Goal: Find specific page/section: Find specific page/section

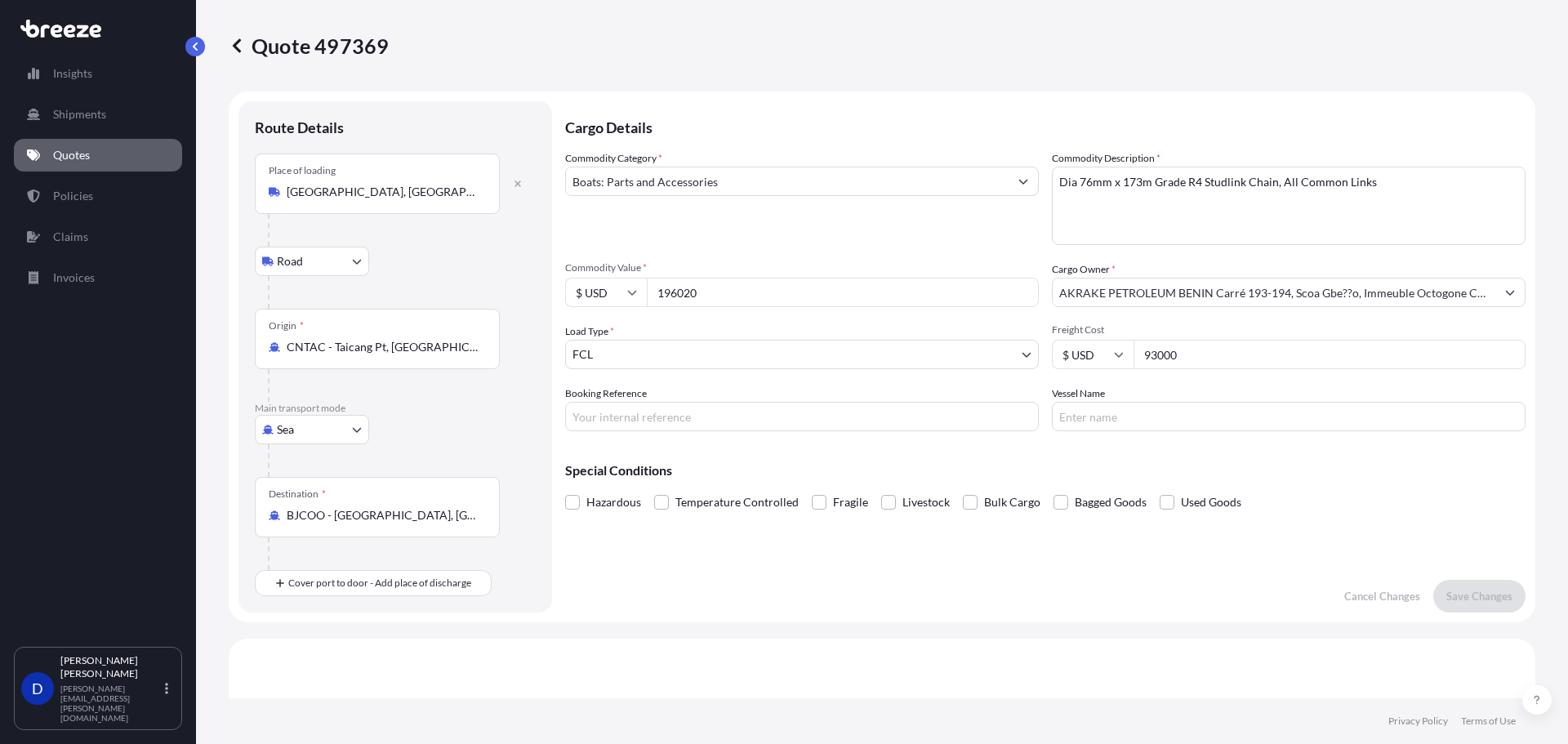
select select "Road"
select select "Sea"
select select "2"
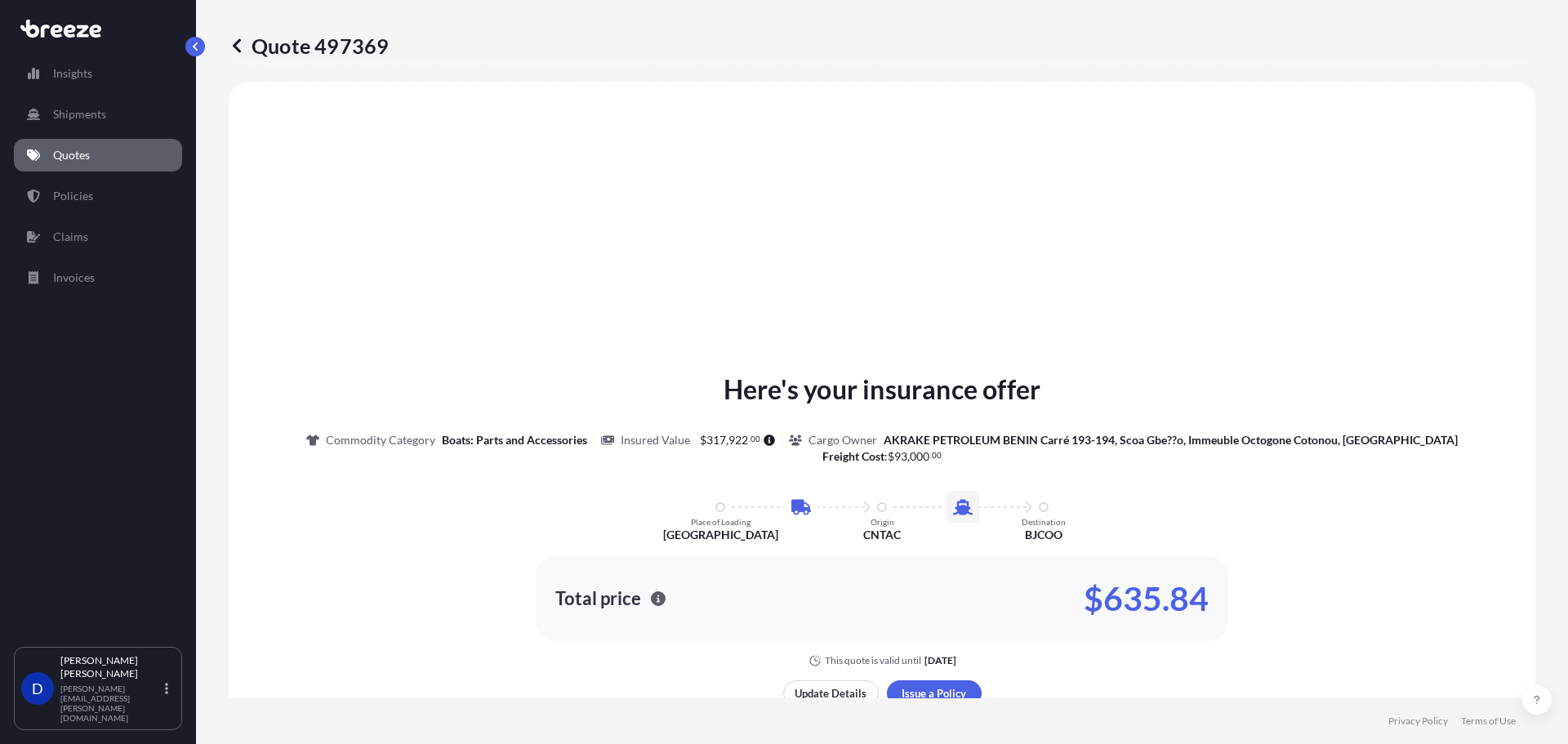
click at [84, 115] on p "Shipments" at bounding box center [80, 114] width 53 height 17
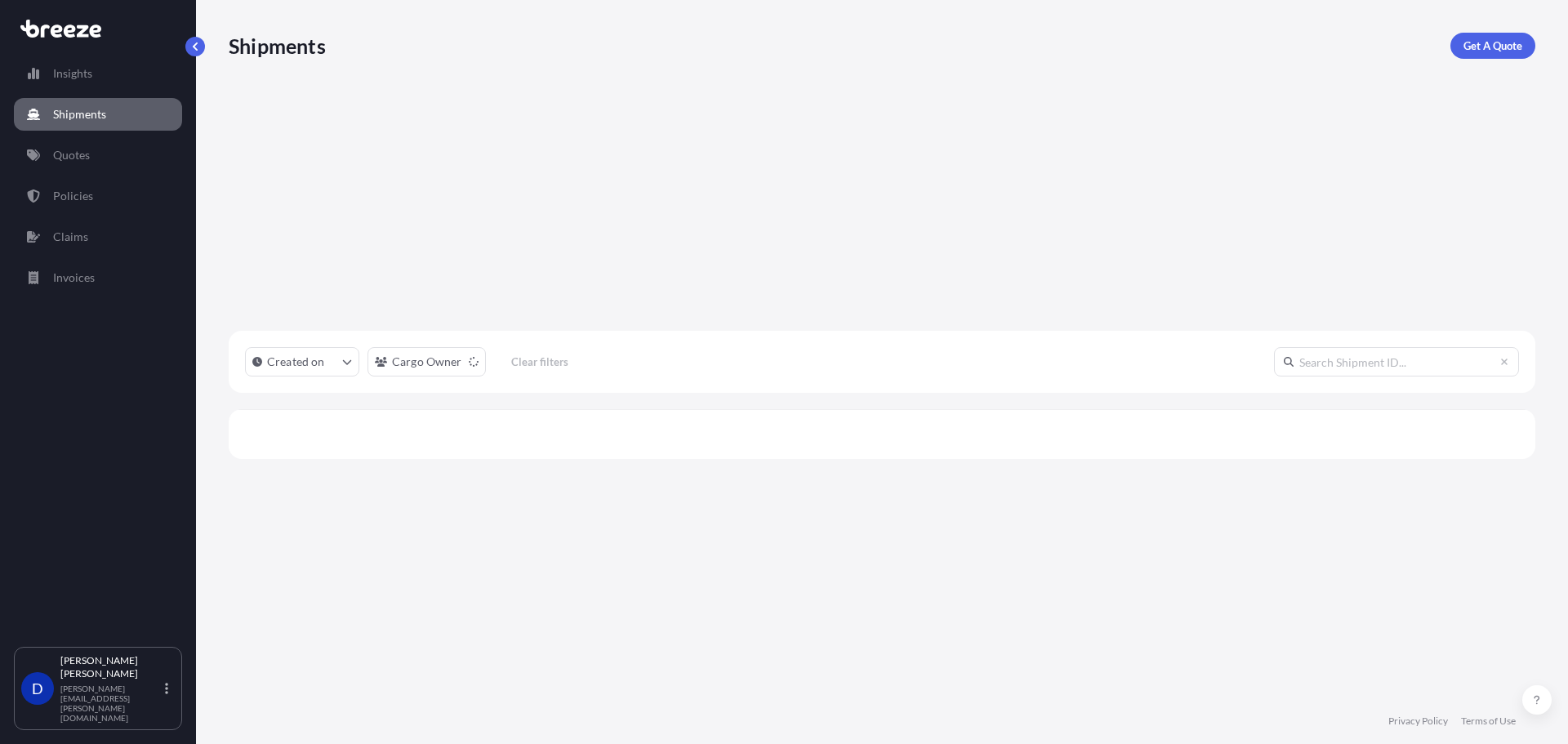
scroll to position [516, 1294]
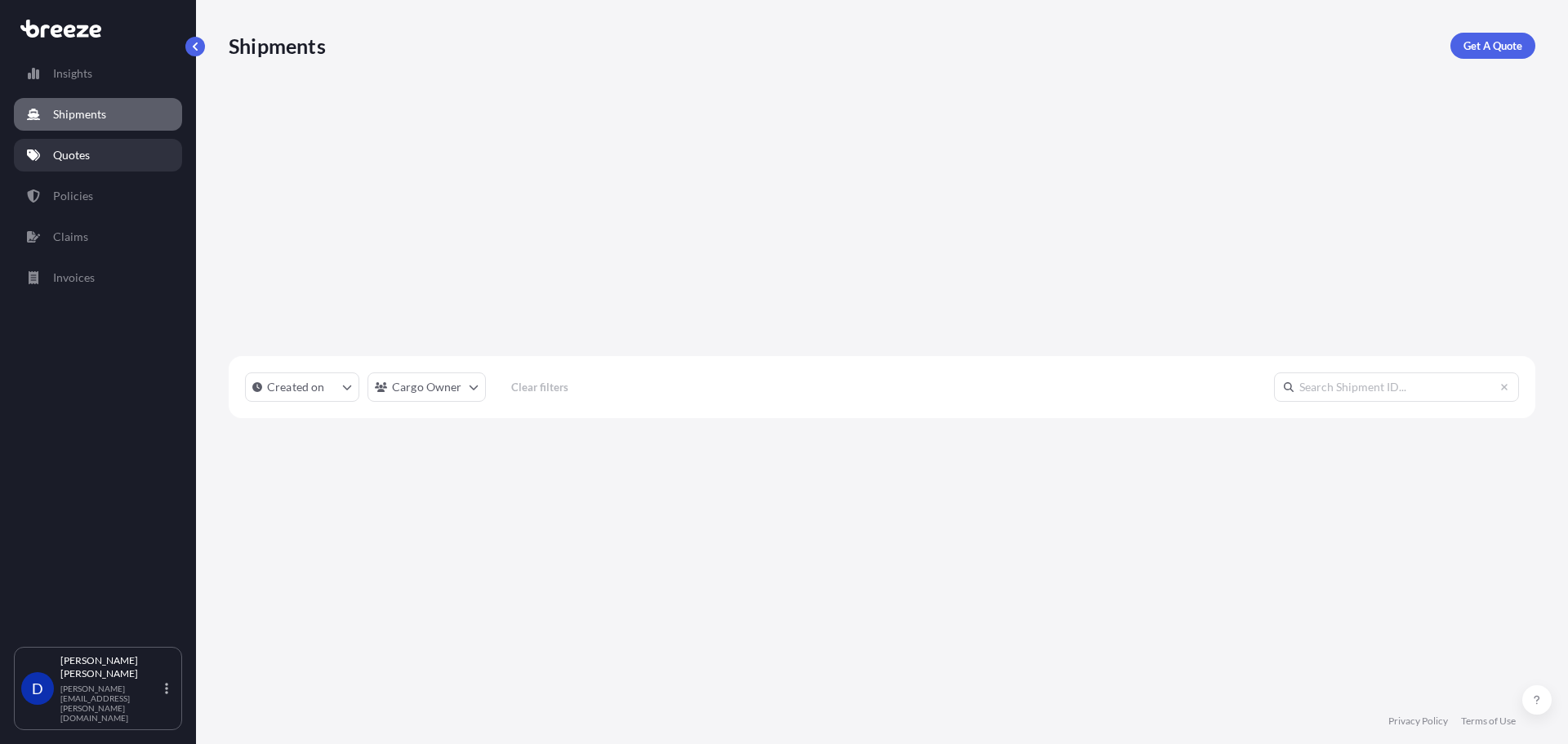
click at [99, 169] on link "Quotes" at bounding box center [98, 155] width 169 height 33
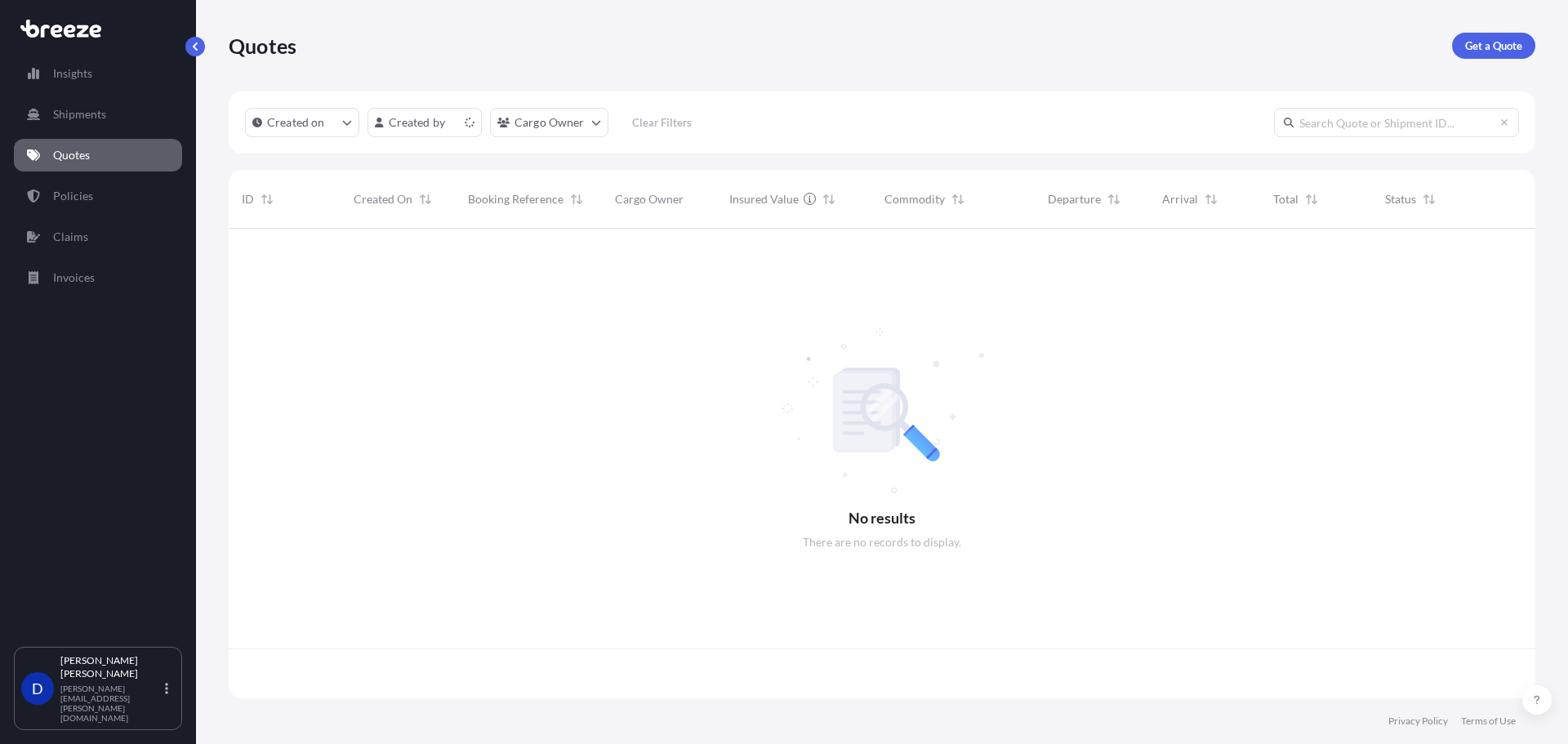
scroll to position [466, 1294]
click at [86, 200] on p "Policies" at bounding box center [73, 196] width 40 height 17
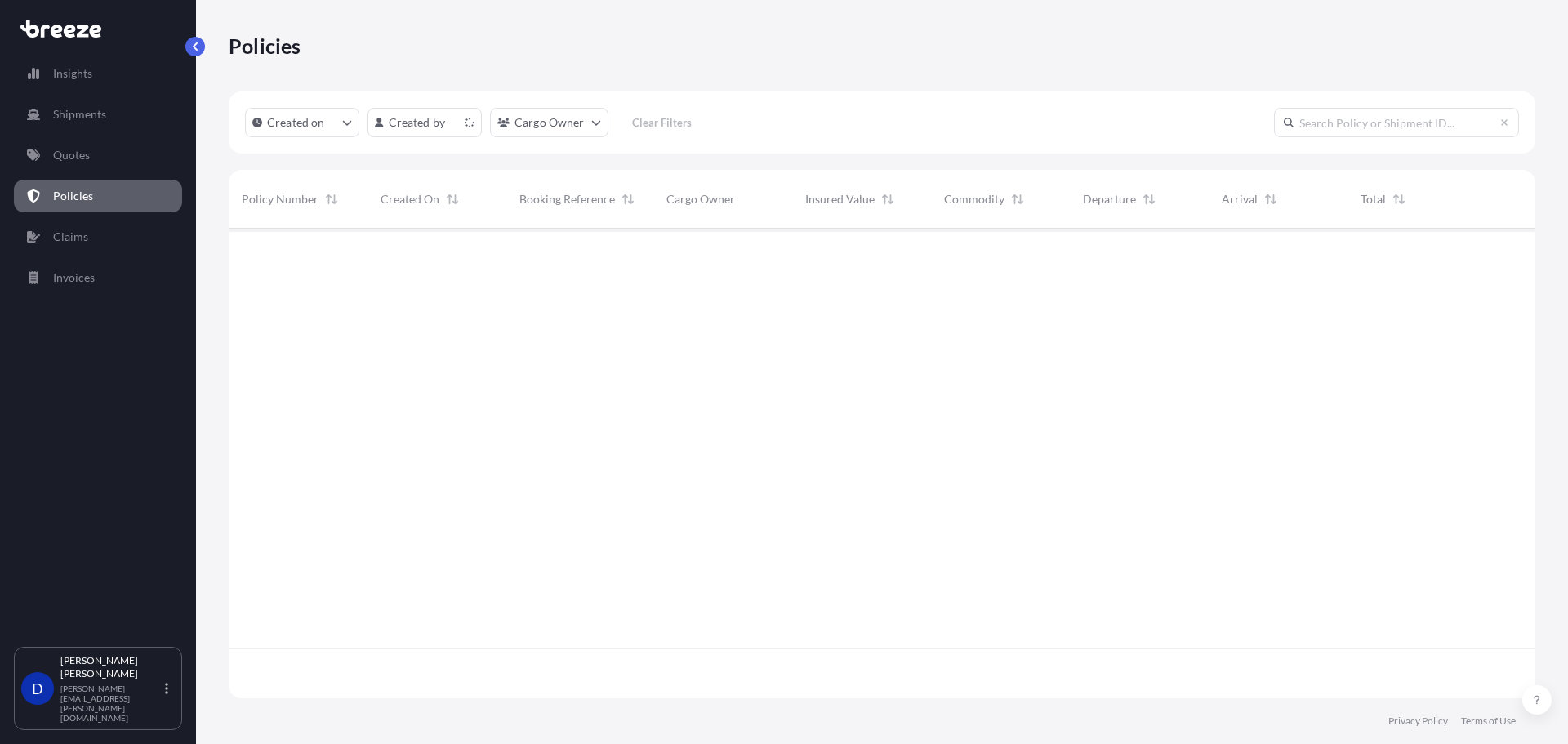
scroll to position [466, 1294]
